Goal: Information Seeking & Learning: Check status

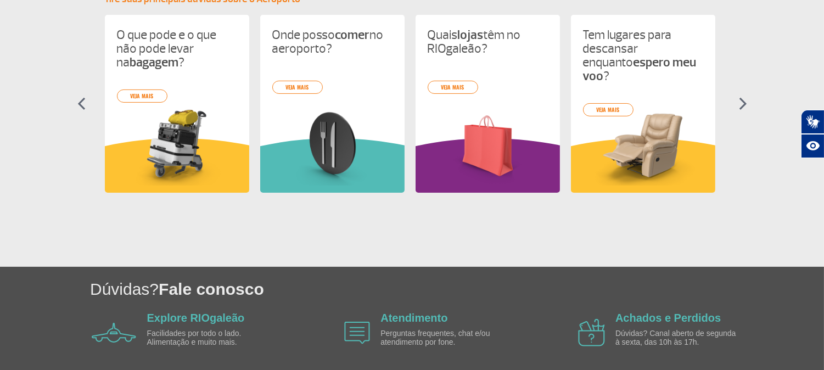
scroll to position [566, 0]
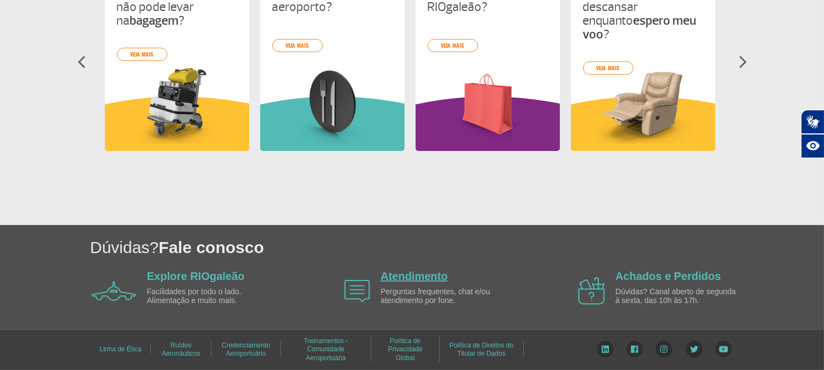
click at [417, 272] on link "Atendimento" at bounding box center [413, 276] width 67 height 12
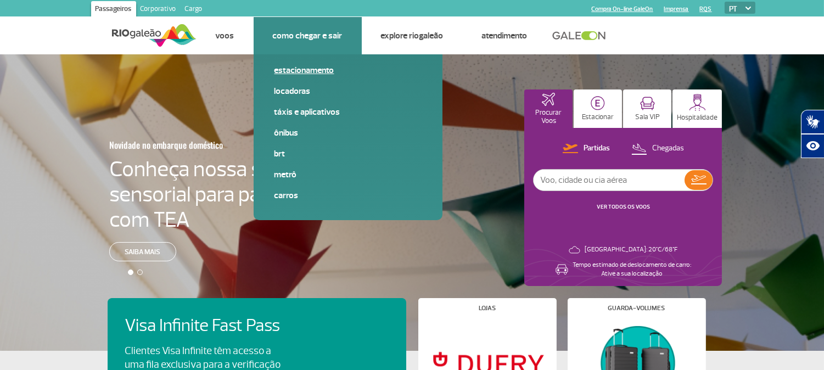
click at [306, 69] on link "Estacionamento" at bounding box center [347, 70] width 147 height 12
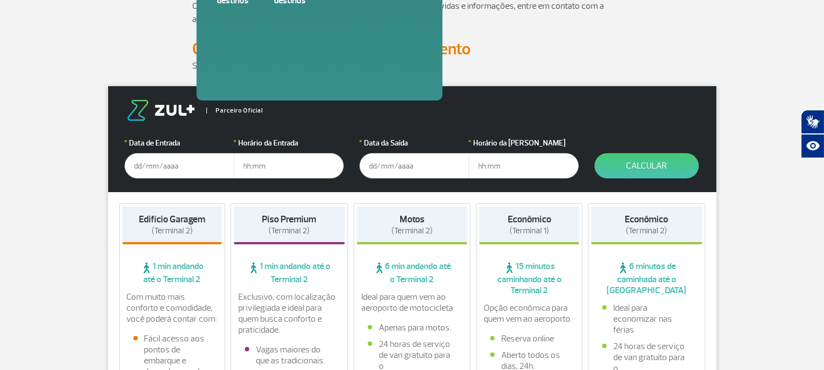
scroll to position [122, 0]
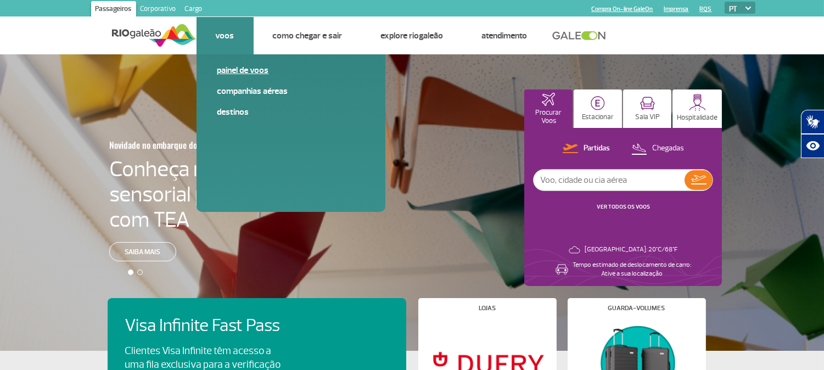
click at [234, 67] on link "Painel de voos" at bounding box center [290, 70] width 147 height 12
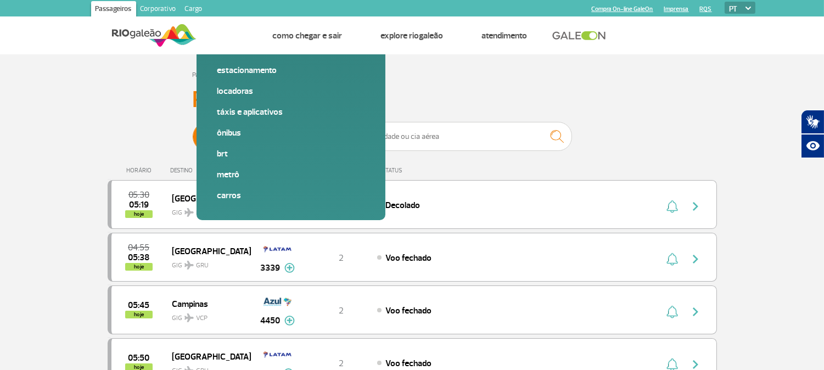
click at [313, 139] on span "Chegadas" at bounding box center [314, 136] width 32 height 29
click at [193, 131] on input "Partidas Chegadas" at bounding box center [193, 131] width 0 height 0
